Goal: Information Seeking & Learning: Check status

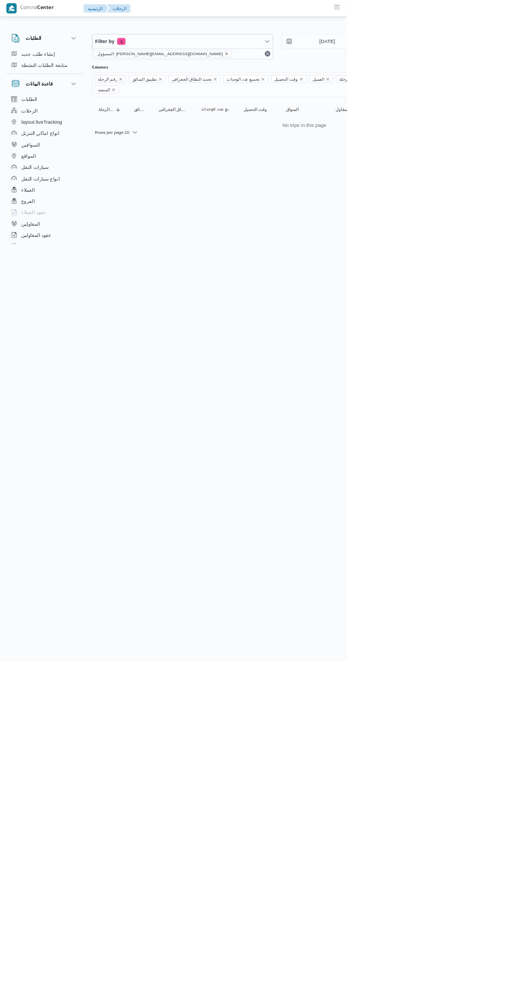
click at [338, 80] on icon "remove selected entity" at bounding box center [340, 81] width 4 height 4
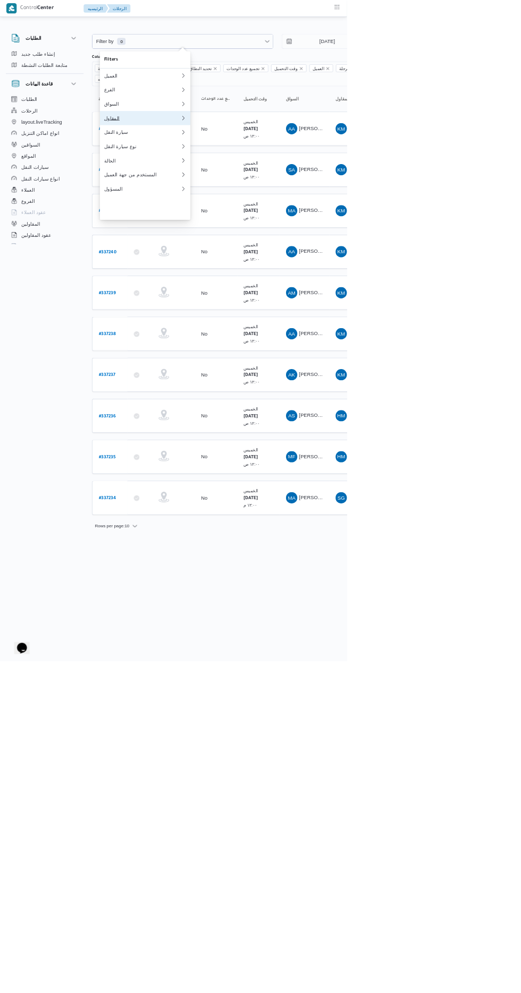
click at [176, 182] on div "المقاول" at bounding box center [213, 177] width 115 height 8
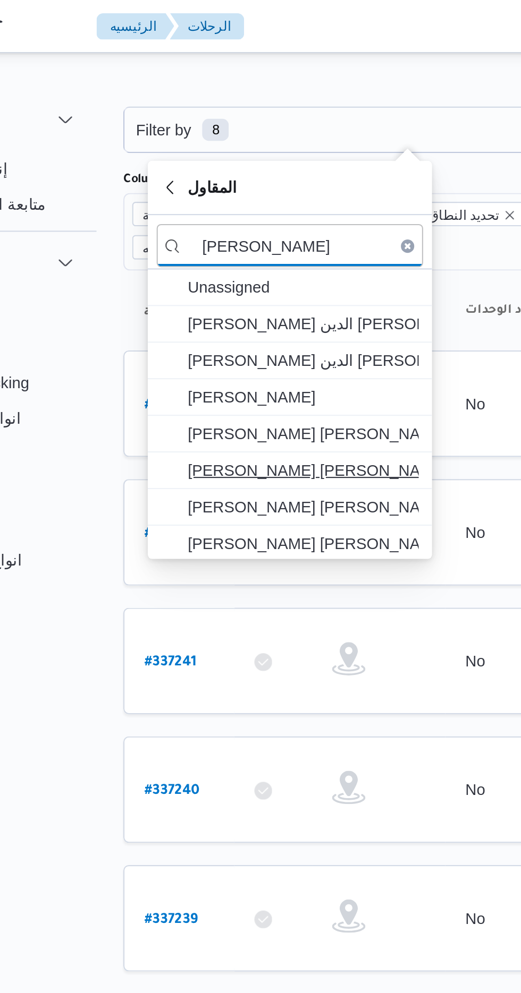
type input "[PERSON_NAME]"
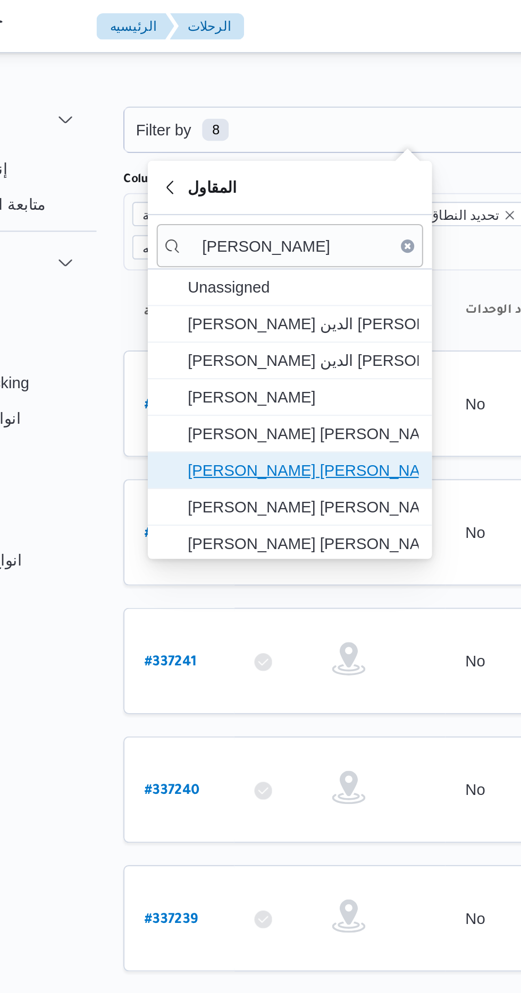
click at [190, 225] on span "[PERSON_NAME] [PERSON_NAME] [PERSON_NAME]" at bounding box center [224, 225] width 110 height 13
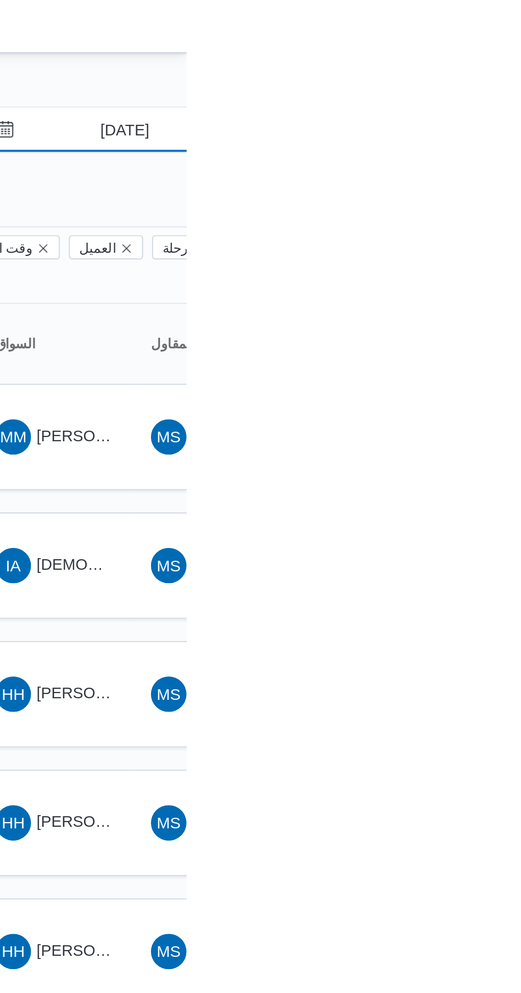
click at [485, 62] on input "[DATE]" at bounding box center [483, 62] width 121 height 21
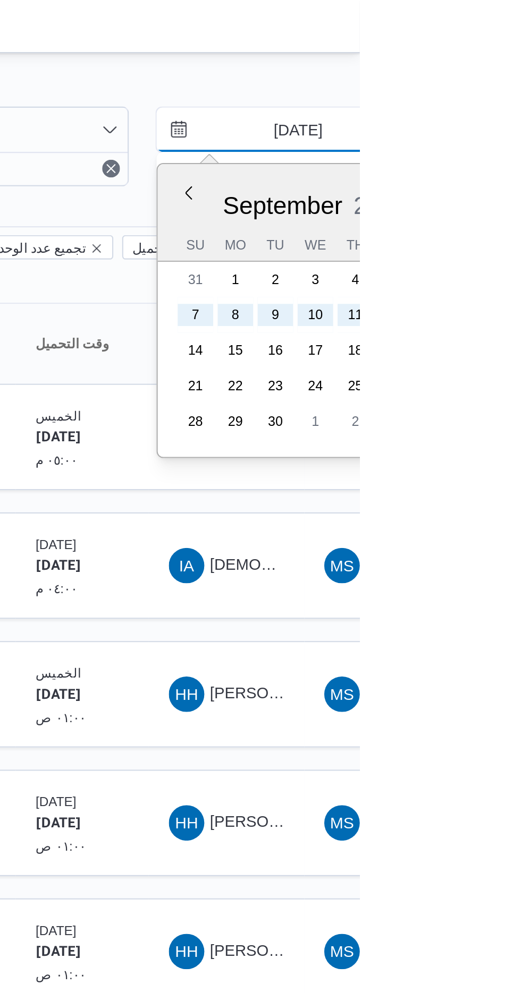
type input "[DATE]"
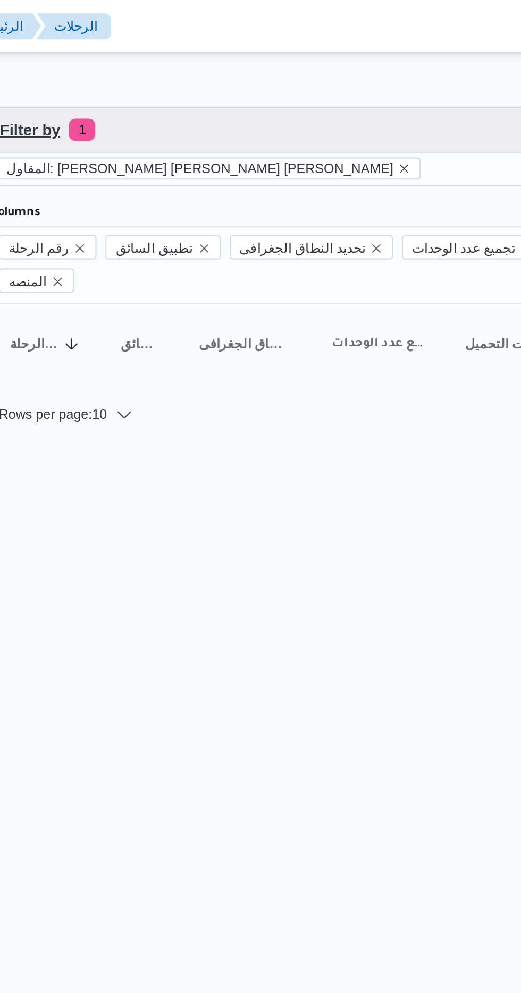
click at [205, 62] on span "Filter by 1" at bounding box center [274, 62] width 271 height 21
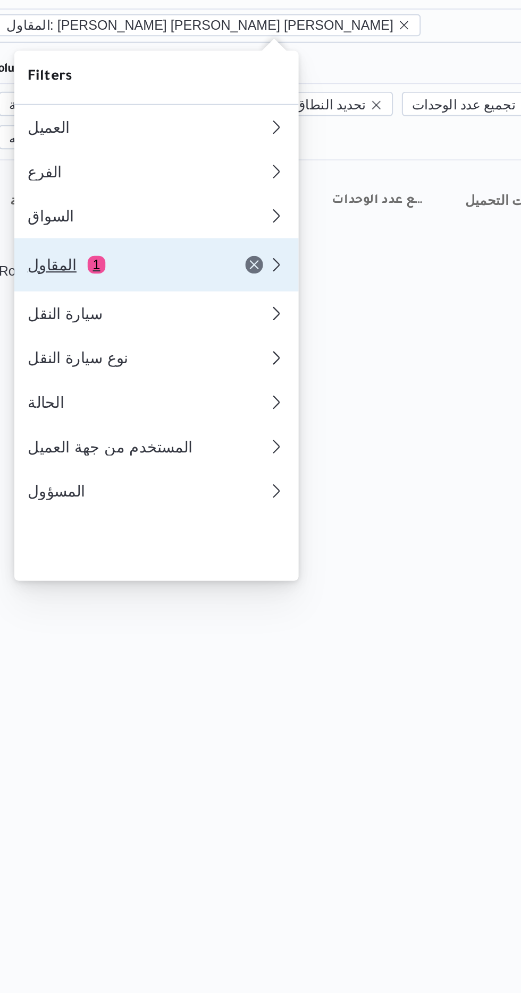
click at [187, 200] on span "1" at bounding box center [189, 195] width 8 height 8
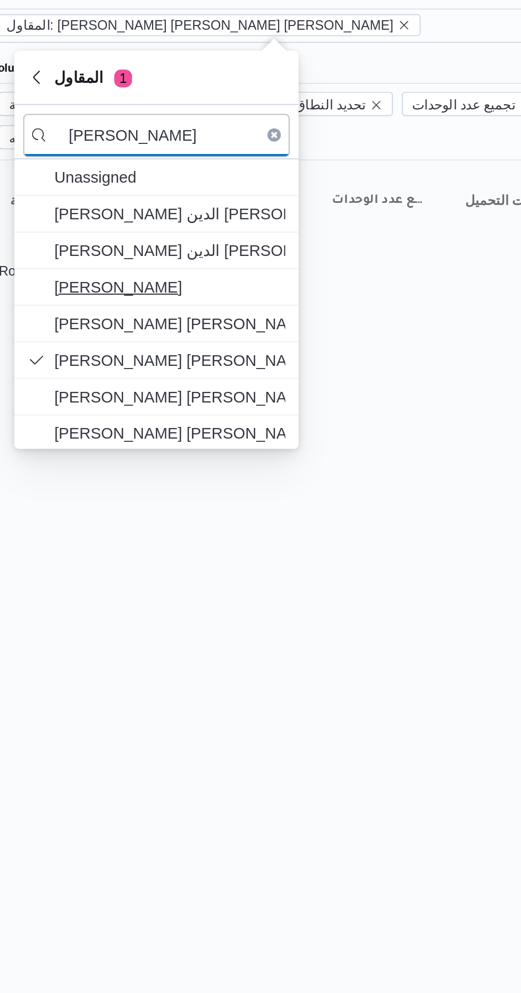
type input "[PERSON_NAME]"
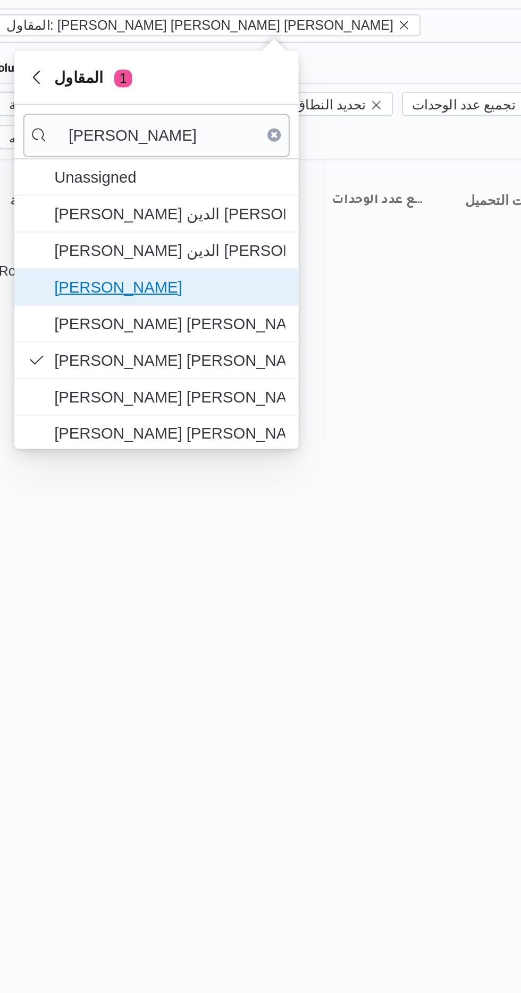
click at [186, 204] on span "[PERSON_NAME]" at bounding box center [224, 206] width 110 height 13
